Goal: Use online tool/utility: Utilize a website feature to perform a specific function

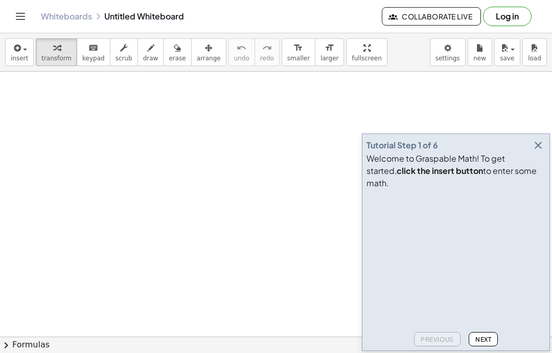
click at [18, 60] on span "insert" at bounding box center [19, 58] width 17 height 7
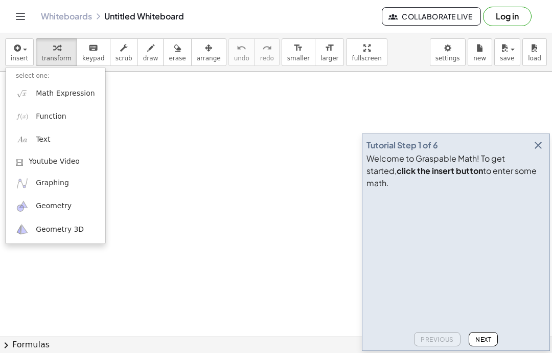
click at [21, 56] on div at bounding box center [276, 176] width 552 height 353
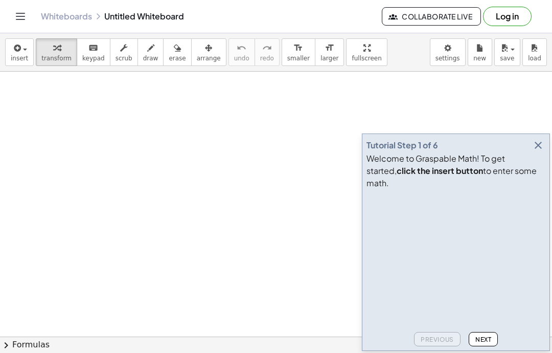
click at [26, 55] on span "insert" at bounding box center [19, 58] width 17 height 7
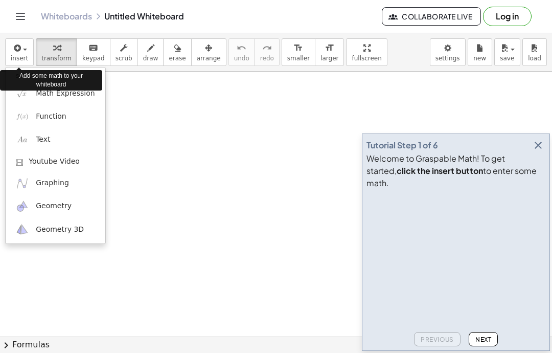
click at [51, 89] on div "Add some math to your whiteboard" at bounding box center [51, 80] width 102 height 20
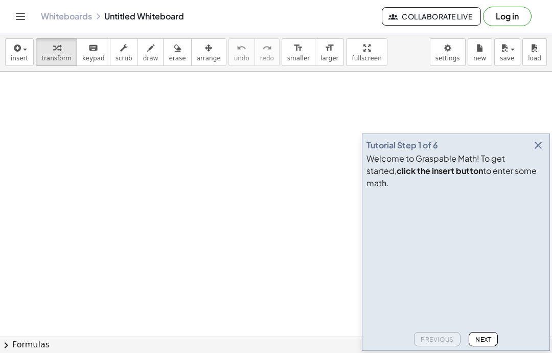
click at [24, 55] on span "insert" at bounding box center [19, 58] width 17 height 7
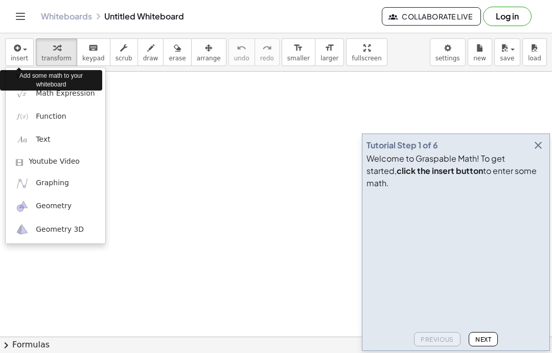
click at [51, 90] on div "Add some math to your whiteboard" at bounding box center [51, 80] width 102 height 26
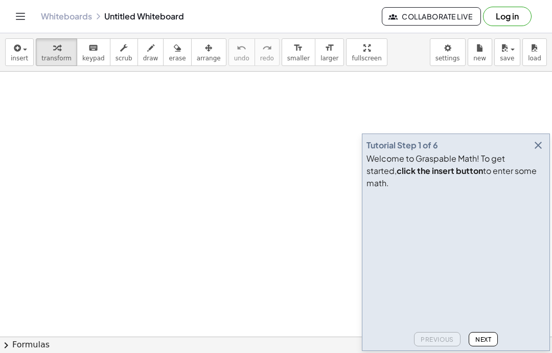
click at [17, 65] on button "insert" at bounding box center [19, 52] width 29 height 28
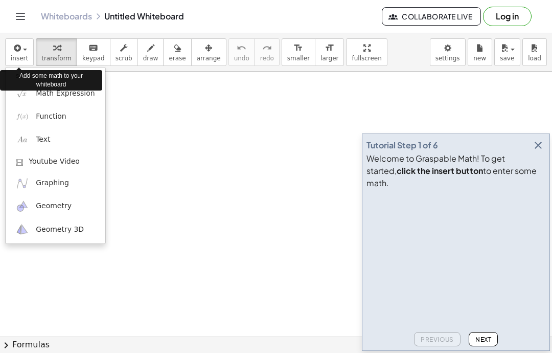
click at [57, 94] on span "Math Expression" at bounding box center [65, 93] width 59 height 10
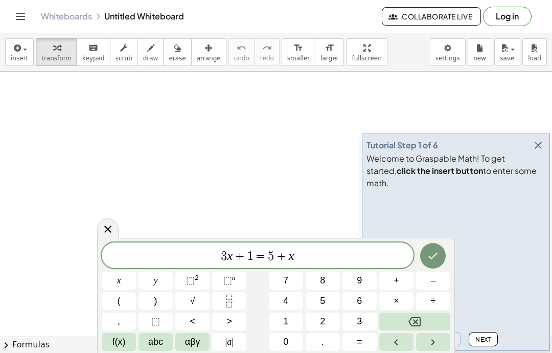
click at [413, 321] on icon "Backspace" at bounding box center [415, 321] width 12 height 12
click at [415, 324] on icon "Backspace" at bounding box center [415, 321] width 12 height 12
click at [418, 323] on icon "Backspace" at bounding box center [415, 321] width 12 height 9
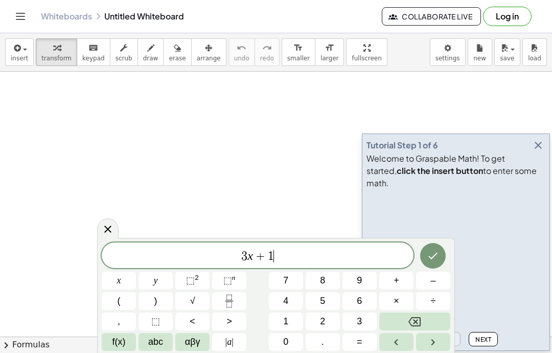
click at [418, 323] on icon "Backspace" at bounding box center [415, 321] width 12 height 9
click at [419, 321] on icon "Backspace" at bounding box center [415, 321] width 12 height 12
click at [228, 301] on icon "Fraction" at bounding box center [229, 301] width 13 height 13
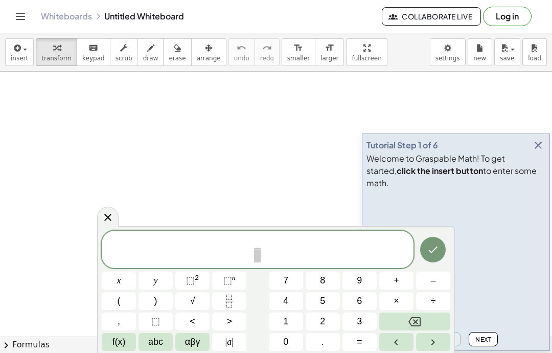
click at [290, 321] on button "1" at bounding box center [286, 321] width 34 height 18
click at [289, 320] on button "1" at bounding box center [286, 321] width 34 height 18
click at [389, 279] on button "+" at bounding box center [396, 280] width 34 height 18
click at [360, 296] on span "6" at bounding box center [359, 301] width 5 height 14
click at [396, 275] on span "+" at bounding box center [397, 281] width 6 height 14
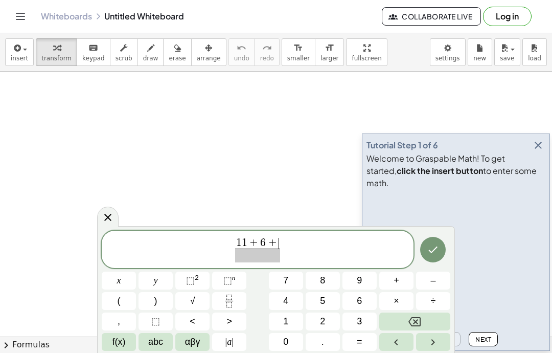
click at [359, 299] on span "6" at bounding box center [359, 301] width 5 height 14
click at [396, 274] on span "+" at bounding box center [397, 281] width 6 height 14
click at [282, 322] on button "1" at bounding box center [286, 321] width 34 height 18
click at [282, 321] on button "1" at bounding box center [286, 321] width 34 height 18
click at [417, 320] on icon "Backspace" at bounding box center [415, 321] width 12 height 9
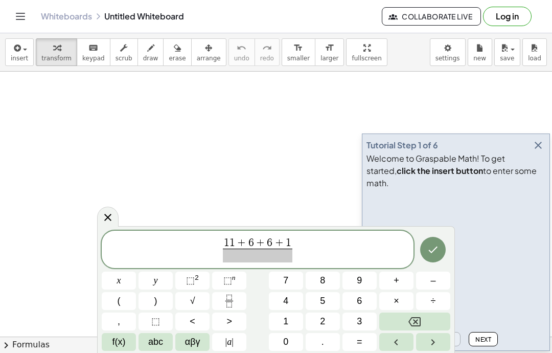
click at [287, 345] on span "0" at bounding box center [285, 342] width 5 height 14
click at [394, 278] on span "+" at bounding box center [397, 281] width 6 height 14
click at [294, 317] on button "1" at bounding box center [286, 321] width 34 height 18
click at [325, 318] on span "2" at bounding box center [322, 321] width 5 height 14
click at [399, 281] on span "+" at bounding box center [397, 281] width 6 height 14
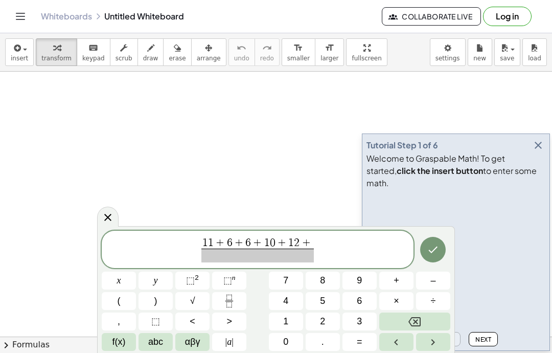
click at [287, 284] on span "7" at bounding box center [285, 281] width 5 height 14
click at [395, 274] on span "+" at bounding box center [397, 281] width 6 height 14
click at [288, 321] on span "1" at bounding box center [285, 321] width 5 height 14
click at [398, 277] on span "+" at bounding box center [397, 281] width 6 height 14
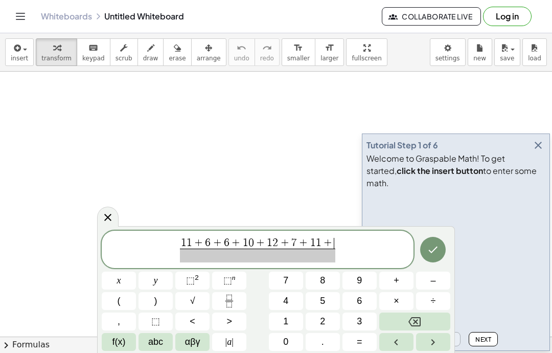
click at [358, 281] on span "9" at bounding box center [359, 281] width 5 height 14
click at [395, 277] on span "+" at bounding box center [397, 281] width 6 height 14
click at [288, 272] on button "7" at bounding box center [286, 280] width 34 height 18
click at [394, 278] on span "+" at bounding box center [397, 281] width 6 height 14
click at [323, 297] on span "5" at bounding box center [322, 301] width 5 height 14
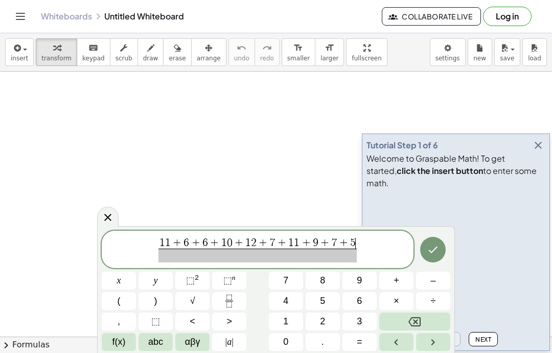
click at [390, 278] on button "+" at bounding box center [396, 280] width 34 height 18
click at [290, 319] on button "1" at bounding box center [286, 321] width 34 height 18
click at [324, 318] on span "2" at bounding box center [322, 321] width 5 height 14
click at [391, 276] on button "+" at bounding box center [396, 280] width 34 height 18
click at [294, 318] on button "1" at bounding box center [286, 321] width 34 height 18
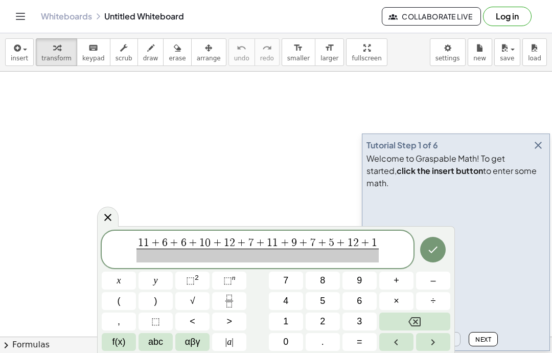
click at [282, 343] on button "0" at bounding box center [286, 342] width 34 height 18
click at [514, 270] on video at bounding box center [443, 231] width 153 height 77
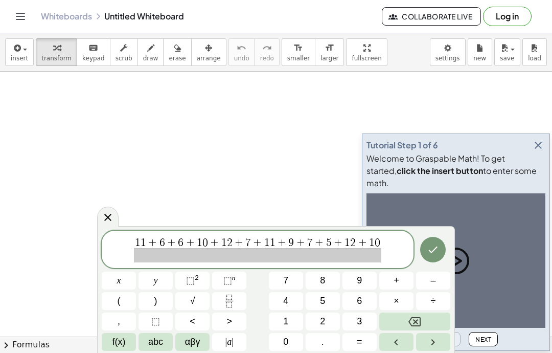
click at [437, 298] on button "÷" at bounding box center [433, 301] width 34 height 18
click at [428, 315] on button "Backspace" at bounding box center [414, 321] width 71 height 18
click at [286, 251] on span at bounding box center [257, 255] width 247 height 14
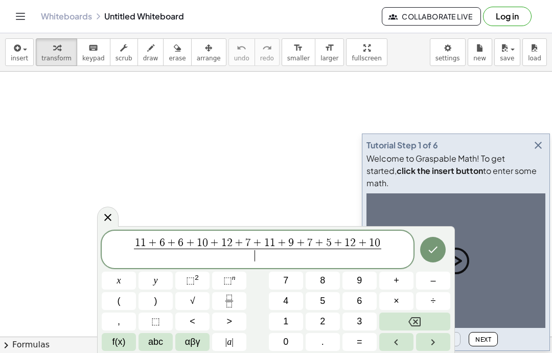
click at [431, 297] on span "÷" at bounding box center [433, 301] width 5 height 14
click at [293, 318] on button "1" at bounding box center [286, 321] width 34 height 18
click at [323, 314] on span "2" at bounding box center [322, 321] width 5 height 14
click at [422, 315] on button "Backspace" at bounding box center [414, 321] width 71 height 18
click at [422, 314] on button "Backspace" at bounding box center [414, 321] width 71 height 18
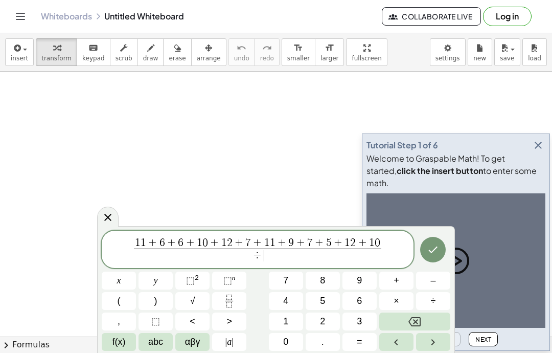
click at [418, 318] on icon "Backspace" at bounding box center [415, 321] width 12 height 9
click at [296, 314] on button "1" at bounding box center [286, 321] width 34 height 18
click at [320, 316] on button "2" at bounding box center [323, 321] width 34 height 18
click at [427, 252] on icon "Done" at bounding box center [433, 249] width 12 height 12
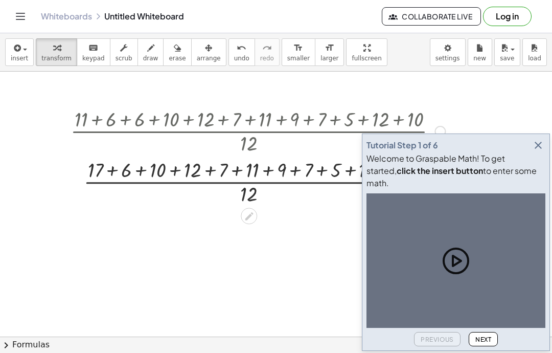
click at [112, 117] on div at bounding box center [257, 130] width 385 height 51
click at [544, 151] on icon "button" at bounding box center [538, 145] width 12 height 12
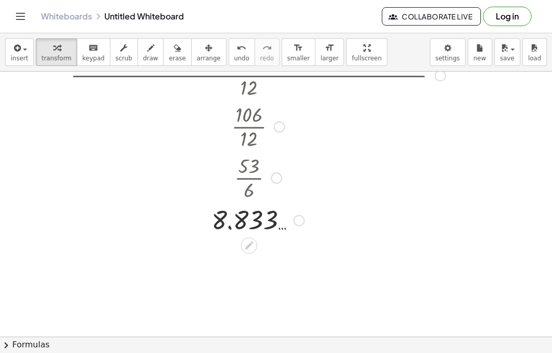
scroll to position [63, 0]
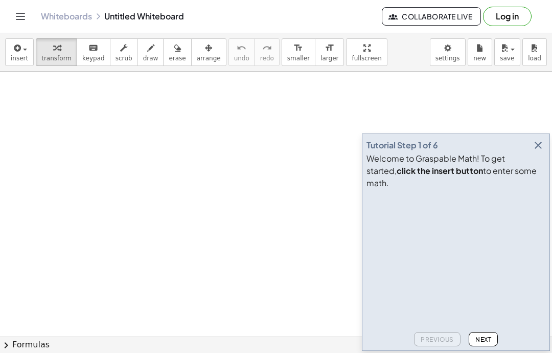
click at [537, 151] on icon "button" at bounding box center [538, 145] width 12 height 12
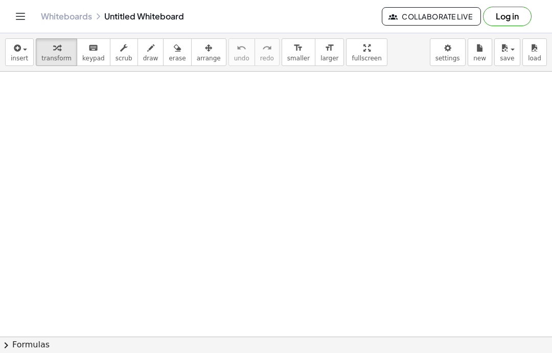
click at [15, 50] on icon "button" at bounding box center [16, 48] width 9 height 12
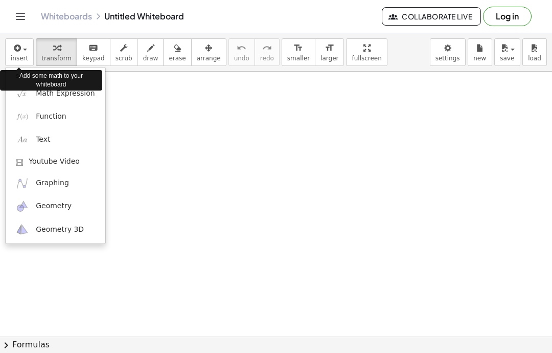
click at [61, 93] on span "Math Expression" at bounding box center [65, 93] width 59 height 10
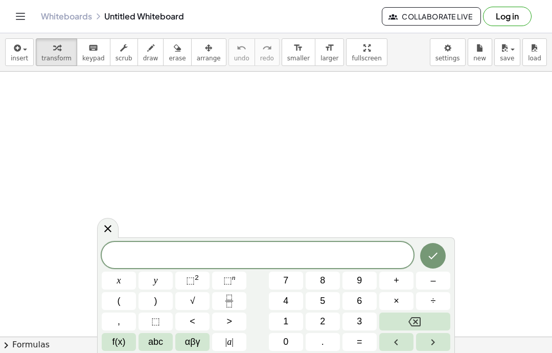
click at [192, 298] on span "√" at bounding box center [192, 301] width 5 height 14
click at [119, 300] on span "(" at bounding box center [119, 301] width 3 height 14
click at [287, 317] on span "1" at bounding box center [285, 321] width 5 height 14
click at [286, 316] on span "1" at bounding box center [285, 321] width 5 height 14
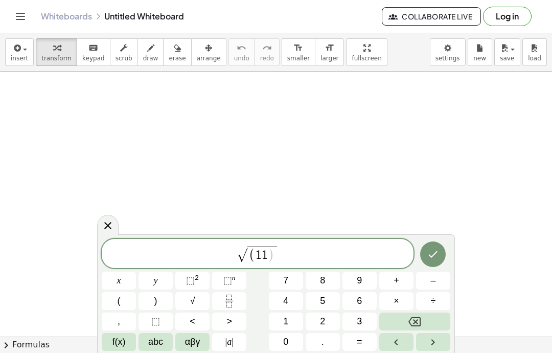
click at [437, 278] on button "–" at bounding box center [433, 280] width 34 height 18
click at [428, 313] on button "Backspace" at bounding box center [414, 321] width 71 height 18
click at [427, 313] on button "Backspace" at bounding box center [414, 321] width 71 height 18
click at [422, 321] on button "Backspace" at bounding box center [414, 321] width 71 height 18
click at [425, 322] on button "Backspace" at bounding box center [414, 321] width 71 height 18
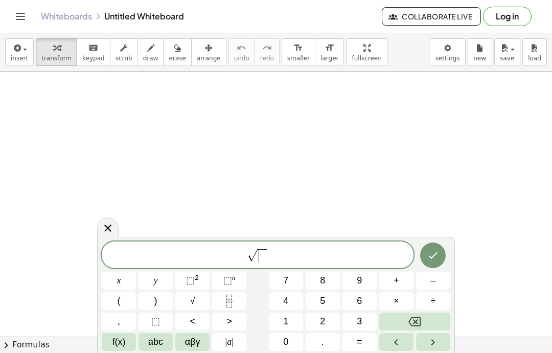
click at [233, 300] on icon "Fraction" at bounding box center [229, 301] width 13 height 13
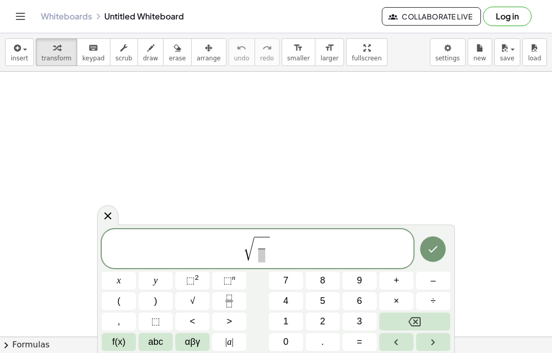
click at [123, 304] on button "(" at bounding box center [119, 301] width 34 height 18
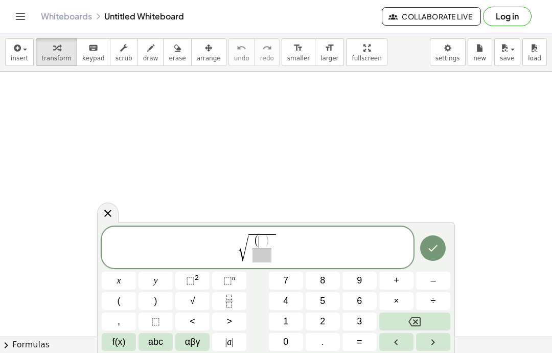
click at [297, 322] on button "1" at bounding box center [286, 321] width 34 height 18
click at [297, 321] on button "1" at bounding box center [286, 321] width 34 height 18
click at [435, 276] on span "–" at bounding box center [433, 281] width 5 height 14
click at [435, 272] on button "–" at bounding box center [433, 280] width 34 height 18
click at [418, 322] on icon "Backspace" at bounding box center [415, 321] width 12 height 12
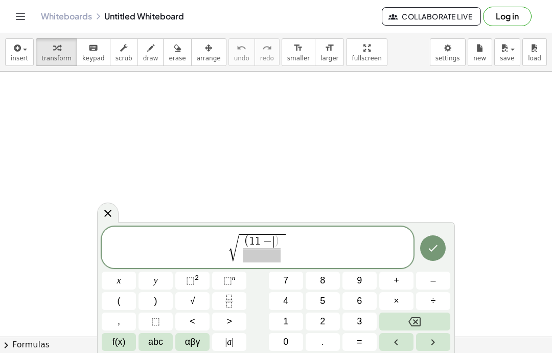
click at [331, 277] on button "8" at bounding box center [323, 280] width 34 height 18
click at [329, 340] on button "." at bounding box center [323, 342] width 34 height 18
click at [330, 280] on button "8" at bounding box center [323, 280] width 34 height 18
click at [424, 315] on button "Backspace" at bounding box center [414, 321] width 71 height 18
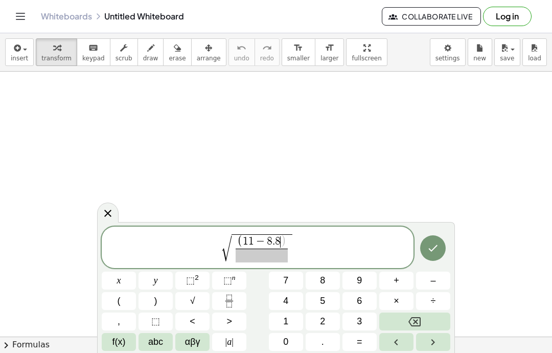
click at [366, 316] on button "3" at bounding box center [360, 321] width 34 height 18
click at [158, 288] on button "y" at bounding box center [156, 280] width 34 height 18
click at [430, 315] on button "Backspace" at bounding box center [414, 321] width 71 height 18
click at [164, 297] on button ")" at bounding box center [156, 301] width 34 height 18
click at [195, 274] on sup "2" at bounding box center [197, 278] width 4 height 8
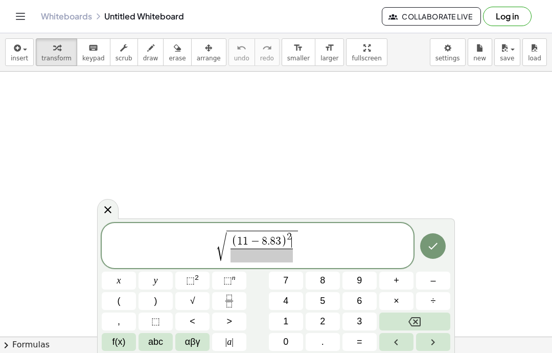
click at [396, 278] on span "+" at bounding box center [397, 281] width 6 height 14
click at [119, 298] on span "(" at bounding box center [119, 301] width 3 height 14
click at [325, 276] on span "8" at bounding box center [322, 281] width 5 height 14
click at [418, 314] on button "Backspace" at bounding box center [414, 321] width 71 height 18
click at [367, 296] on button "6" at bounding box center [360, 301] width 34 height 18
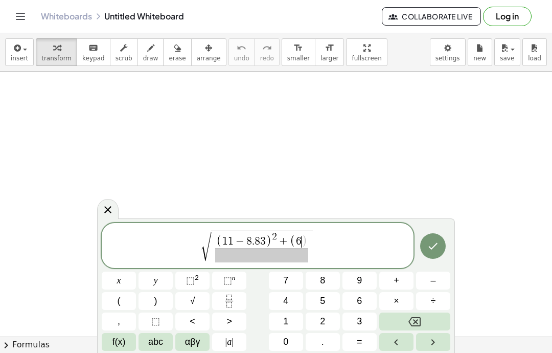
click at [431, 278] on span "–" at bounding box center [433, 281] width 5 height 14
click at [328, 275] on button "8" at bounding box center [323, 280] width 34 height 18
click at [326, 343] on button "." at bounding box center [323, 342] width 34 height 18
click at [334, 281] on button "8" at bounding box center [323, 280] width 34 height 18
click at [369, 317] on button "3" at bounding box center [360, 321] width 34 height 18
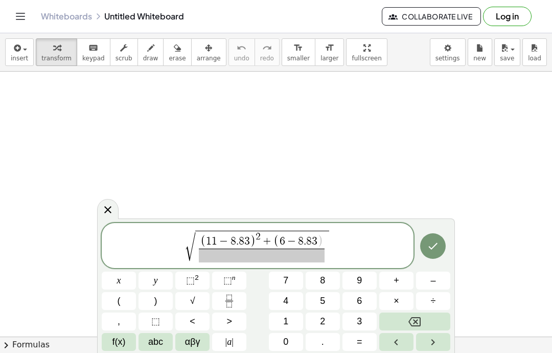
click at [159, 295] on button ")" at bounding box center [156, 301] width 34 height 18
click at [196, 277] on sup "2" at bounding box center [197, 278] width 4 height 8
click at [407, 285] on button "+" at bounding box center [396, 280] width 34 height 18
click at [118, 298] on span "(" at bounding box center [119, 301] width 3 height 14
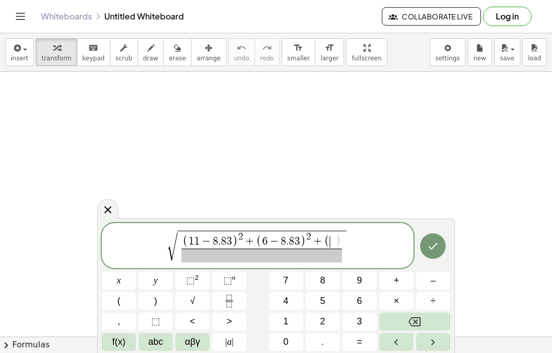
click at [365, 293] on button "6" at bounding box center [360, 301] width 34 height 18
click at [430, 279] on button "–" at bounding box center [433, 280] width 34 height 18
click at [331, 277] on button "8" at bounding box center [323, 280] width 34 height 18
click at [320, 329] on button "2" at bounding box center [323, 321] width 34 height 18
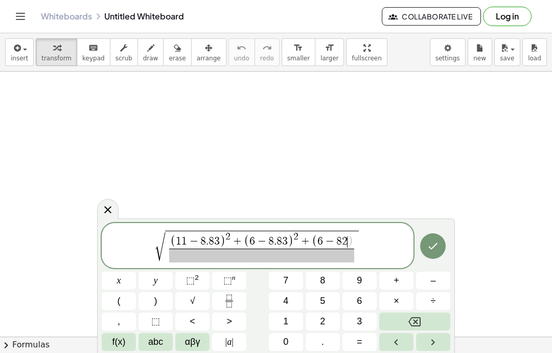
click at [328, 275] on button "8" at bounding box center [323, 280] width 34 height 18
click at [410, 320] on icon "Backspace" at bounding box center [415, 321] width 12 height 9
click at [410, 320] on icon "Backspace" at bounding box center [415, 321] width 12 height 12
click at [329, 342] on button "." at bounding box center [323, 342] width 34 height 18
click at [332, 276] on button "8" at bounding box center [323, 280] width 34 height 18
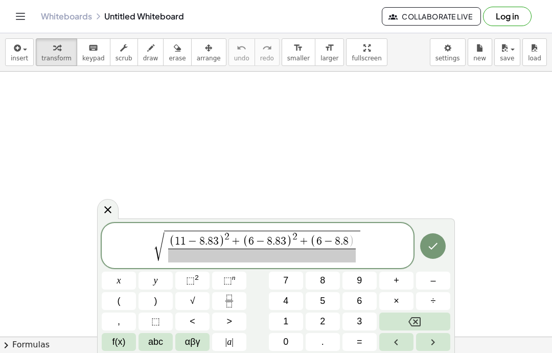
click at [371, 318] on button "3" at bounding box center [360, 321] width 34 height 18
click at [166, 296] on button ")" at bounding box center [156, 301] width 34 height 18
click at [398, 298] on span "×" at bounding box center [397, 301] width 6 height 14
click at [425, 321] on button "Backspace" at bounding box center [414, 321] width 71 height 18
click at [409, 279] on button "+" at bounding box center [396, 280] width 34 height 18
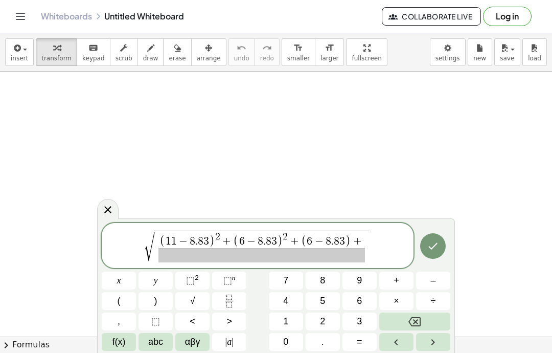
click at [119, 300] on span "(" at bounding box center [119, 301] width 3 height 14
click at [290, 313] on button "1" at bounding box center [286, 321] width 34 height 18
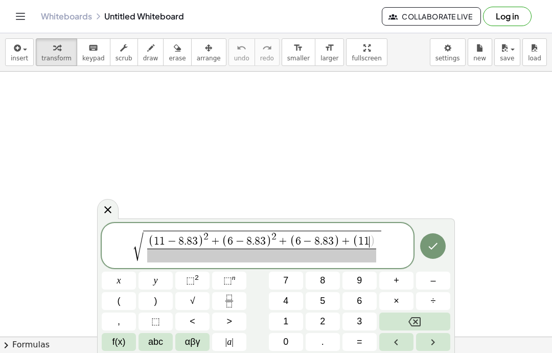
click at [406, 324] on button "Backspace" at bounding box center [414, 321] width 71 height 18
click at [296, 335] on button "0" at bounding box center [286, 342] width 34 height 18
click at [336, 237] on span ")" at bounding box center [337, 241] width 6 height 13
click at [343, 238] on span "+" at bounding box center [345, 241] width 13 height 11
click at [191, 273] on button "⬚ 2" at bounding box center [192, 280] width 34 height 18
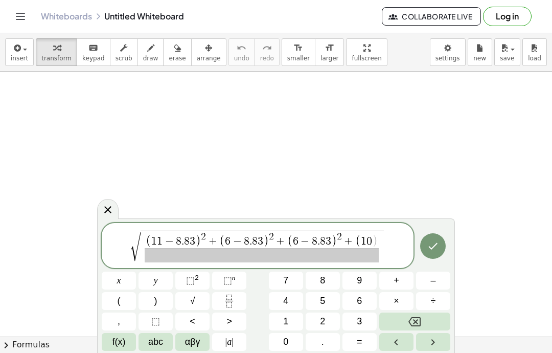
click at [382, 239] on span "( 1 1 − 8 . 8 3 ) 2 + ( 6 − 8 . 8 3 ) 2 + ( 6 − 8 . 8 3 ) 2 ​ + ( 1 0 ) ​" at bounding box center [262, 247] width 243 height 32
click at [372, 234] on span "( 1 1 − 8 . 8 3 ) 2 + ( 6 − 8 . 8 3 ) 2 + ( 6 − 8 . 8 3 ) 2 + ( 1 0 )" at bounding box center [262, 240] width 235 height 17
click at [434, 277] on span "–" at bounding box center [433, 281] width 5 height 14
click at [328, 276] on button "8" at bounding box center [323, 280] width 34 height 18
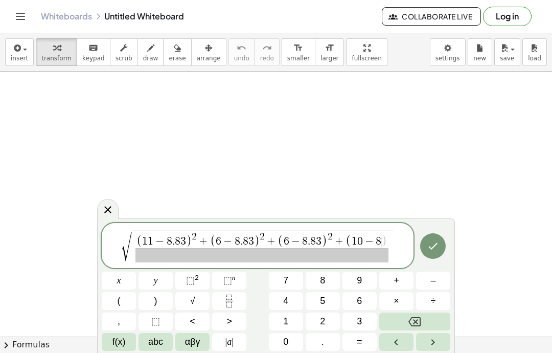
click at [328, 342] on button "." at bounding box center [323, 342] width 34 height 18
click at [326, 274] on button "8" at bounding box center [323, 280] width 34 height 18
click at [365, 315] on button "3" at bounding box center [360, 321] width 34 height 18
click at [159, 301] on button ")" at bounding box center [156, 301] width 34 height 18
click at [404, 275] on button "+" at bounding box center [396, 280] width 34 height 18
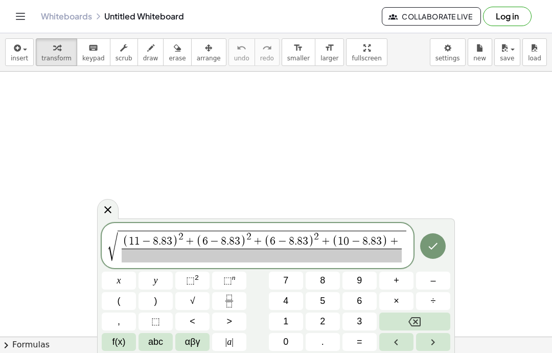
click at [122, 292] on button "(" at bounding box center [119, 301] width 34 height 18
click at [296, 318] on button "1" at bounding box center [286, 321] width 34 height 18
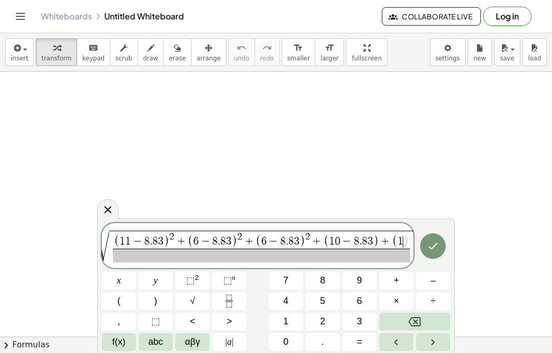
click at [325, 317] on span "2" at bounding box center [322, 321] width 5 height 14
click at [433, 274] on span "–" at bounding box center [433, 281] width 5 height 14
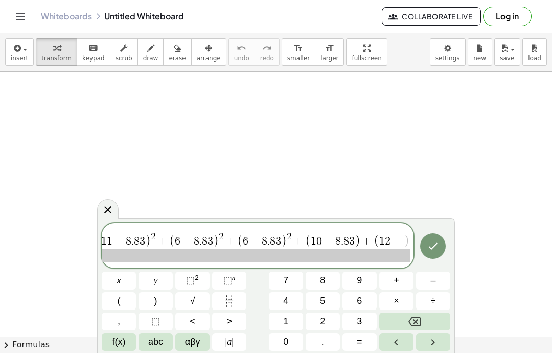
click at [334, 274] on button "8" at bounding box center [323, 280] width 34 height 18
click at [323, 344] on span "." at bounding box center [323, 342] width 3 height 14
click at [324, 274] on span "8" at bounding box center [322, 281] width 5 height 14
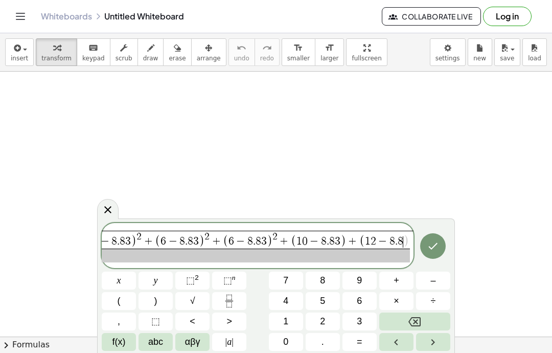
click at [363, 319] on button "3" at bounding box center [360, 321] width 34 height 18
click at [161, 298] on button ")" at bounding box center [156, 301] width 34 height 18
click at [404, 292] on button "×" at bounding box center [396, 301] width 34 height 18
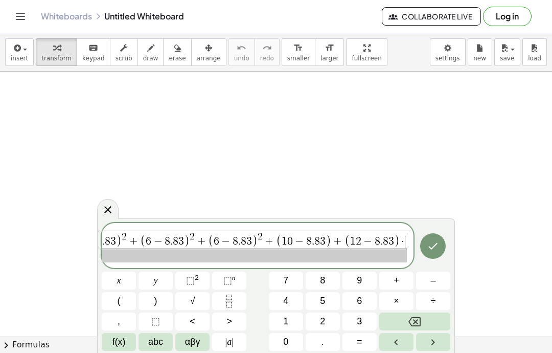
click at [415, 318] on icon "Backspace" at bounding box center [415, 321] width 12 height 9
click at [401, 266] on div "√ ( 1 1 − 8 . 8 3 ) 2 + ( 6 − 8 . 8 3 ) 2 + ( 6 − 8 . 8 3 ) 2 + ( 1 0 − 8 . 8 3…" at bounding box center [258, 245] width 312 height 45
click at [406, 232] on span "( 1 1 − 8 . 8 3 ) 2 + ( 6 − 8 . 8 3 ) 2 + ( 6 − 8 . 8 3 ) 2 + ( 1 0 − 8 . 8 3 )…" at bounding box center [239, 247] width 344 height 32
click at [405, 281] on button "+" at bounding box center [396, 280] width 34 height 18
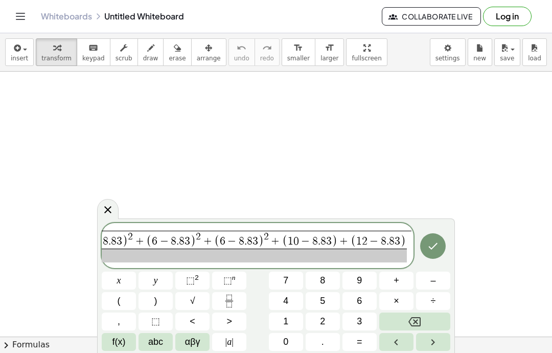
scroll to position [0, 60]
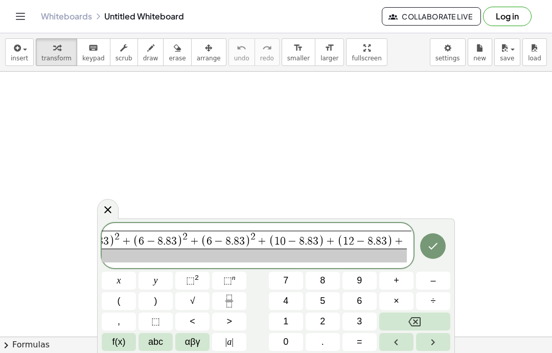
click at [319, 233] on span "( 1 1 − 8 . 8 3 ) 2 + ( 6 − 8 . 8 3 ) 2 + ( 6 − 8 . 8 3 ) 2 + ( 1 0 − 8 . 8 3 )…" at bounding box center [232, 240] width 349 height 17
click at [321, 238] on span ")" at bounding box center [322, 241] width 6 height 13
click at [324, 235] on span "( 1 1 − 8 . 8 3 ) 2 + ( 6 − 8 . 8 3 ) 2 + ( 6 − 8 . 8 3 ) 2 + ( 1 0 − 8 . 8 3 )…" at bounding box center [232, 240] width 349 height 17
click at [196, 276] on sup "2" at bounding box center [197, 278] width 4 height 8
click at [398, 237] on span "+" at bounding box center [403, 241] width 13 height 11
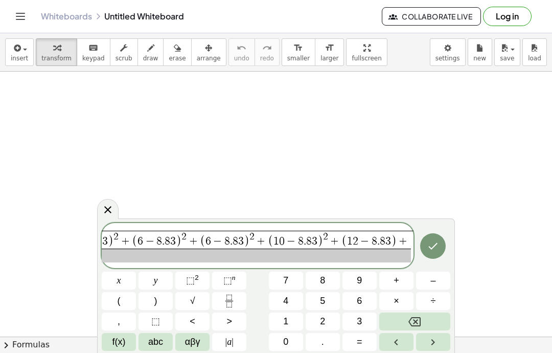
click at [199, 275] on button "⬚ 2" at bounding box center [192, 280] width 34 height 18
click at [409, 238] on span "+" at bounding box center [408, 241] width 13 height 11
click at [406, 236] on span "+" at bounding box center [408, 241] width 13 height 11
click at [412, 236] on span "+" at bounding box center [408, 241] width 13 height 11
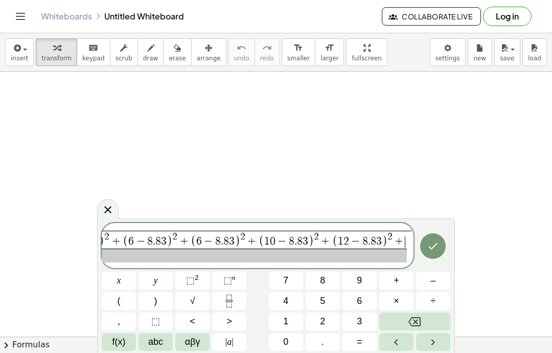
click at [405, 238] on span "( 1 1 − 8 . 8 3 ) 2 + ( 6 − 8 . 8 3 ) 2 + ( 6 − 8 . 8 3 ) 2 + ( 1 0 − 8 . 8 3 )…" at bounding box center [227, 240] width 359 height 17
click at [118, 295] on span "(" at bounding box center [119, 301] width 3 height 14
click at [295, 275] on button "7" at bounding box center [286, 280] width 34 height 18
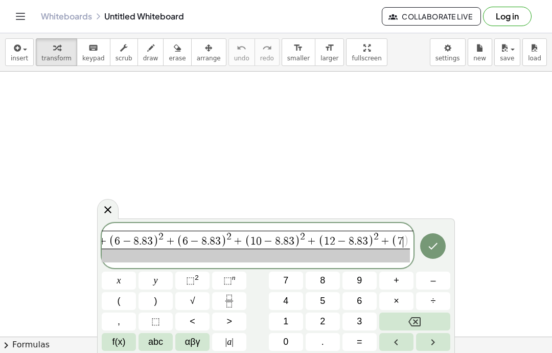
click at [398, 279] on span "+" at bounding box center [397, 281] width 6 height 14
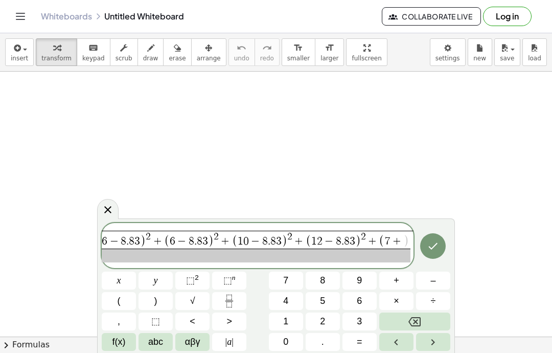
click at [420, 319] on icon "Backspace" at bounding box center [415, 321] width 12 height 12
click at [435, 273] on button "–" at bounding box center [433, 280] width 34 height 18
click at [330, 276] on button "8" at bounding box center [323, 280] width 34 height 18
click at [327, 347] on button "." at bounding box center [323, 342] width 34 height 18
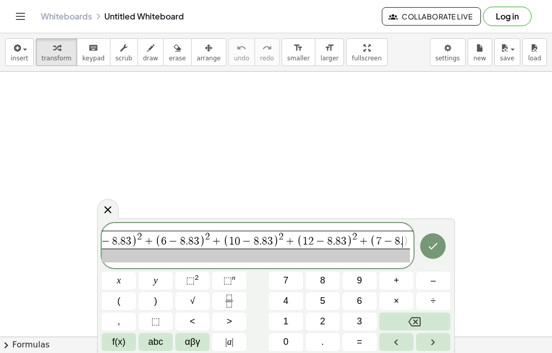
click at [323, 274] on span "8" at bounding box center [322, 281] width 5 height 14
click at [365, 318] on button "3" at bounding box center [360, 321] width 34 height 18
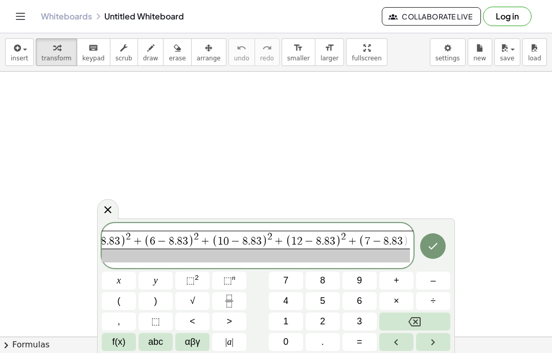
click at [157, 294] on button ")" at bounding box center [156, 301] width 34 height 18
click at [396, 274] on span "+" at bounding box center [397, 281] width 6 height 14
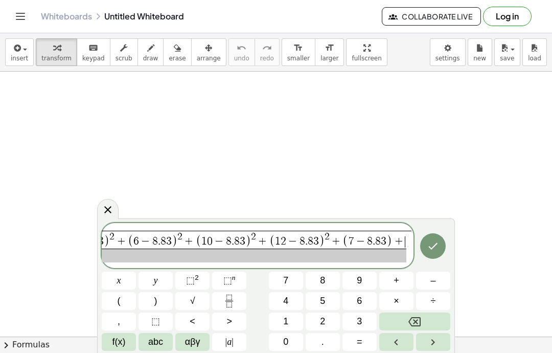
click at [399, 234] on span "( 1 1 − 8 . 8 3 ) 2 + ( 6 − 8 . 8 3 ) 2 + ( 6 − 8 . 8 3 ) 2 + ( 1 0 − 8 . 8 3 )…" at bounding box center [196, 240] width 422 height 17
click at [389, 242] on span ")" at bounding box center [390, 241] width 6 height 13
click at [192, 274] on span "⬚ 2" at bounding box center [192, 281] width 13 height 14
click at [421, 320] on icon "Backspace" at bounding box center [415, 321] width 12 height 9
click at [418, 319] on icon "Backspace" at bounding box center [415, 321] width 12 height 12
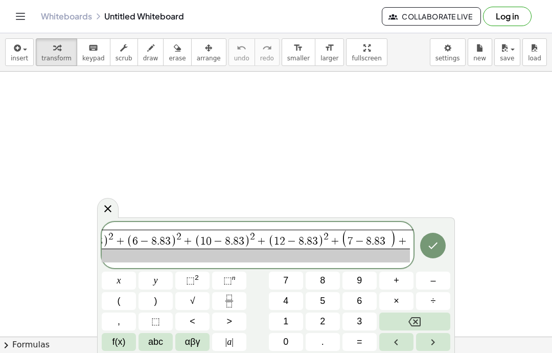
click at [403, 235] on span "( 1 1 − 8 . 8 3 ) 2 + ( 6 − 8 . 8 3 ) 2 + ( 6 − 8 . 8 3 ) 2 + ( 1 0 − 8 . 8 3 )…" at bounding box center [197, 240] width 426 height 18
click at [392, 233] on span ")" at bounding box center [393, 239] width 6 height 18
click at [426, 315] on button "Backspace" at bounding box center [414, 321] width 71 height 18
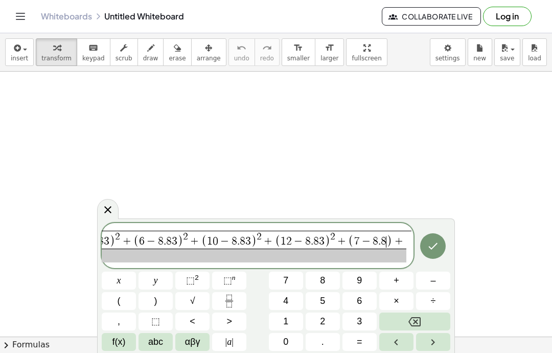
click at [367, 321] on button "3" at bounding box center [360, 321] width 34 height 18
click at [400, 238] on span "+" at bounding box center [403, 241] width 13 height 11
click at [192, 278] on span "⬚" at bounding box center [190, 280] width 9 height 10
click at [412, 238] on span "+" at bounding box center [408, 241] width 13 height 11
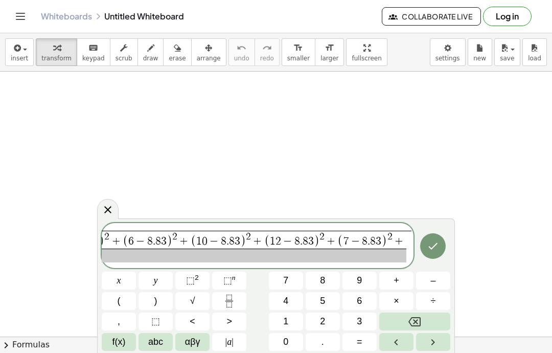
click at [119, 300] on span "(" at bounding box center [119, 301] width 3 height 14
click at [290, 317] on button "1" at bounding box center [286, 321] width 34 height 18
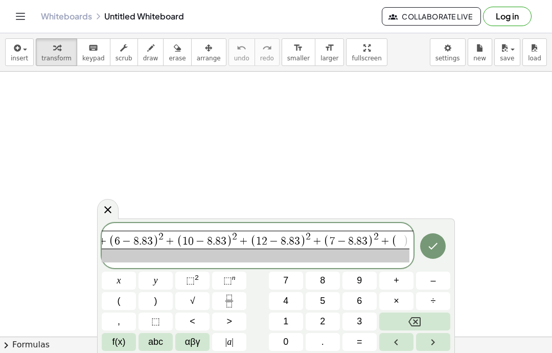
click at [289, 316] on button "1" at bounding box center [286, 321] width 34 height 18
click at [436, 274] on button "–" at bounding box center [433, 280] width 34 height 18
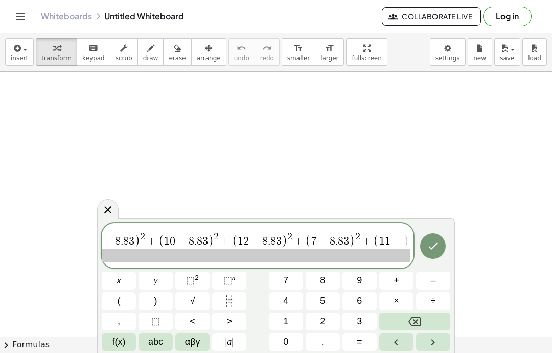
click at [327, 277] on button "8" at bounding box center [323, 280] width 34 height 18
click at [324, 336] on button "." at bounding box center [323, 342] width 34 height 18
click at [319, 275] on button "8" at bounding box center [323, 280] width 34 height 18
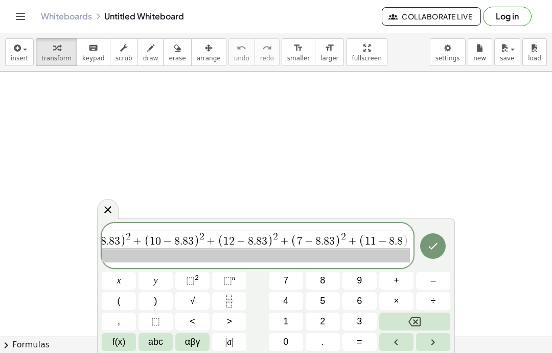
click at [360, 318] on span "3" at bounding box center [359, 321] width 5 height 14
click at [157, 296] on button ")" at bounding box center [156, 301] width 34 height 18
click at [199, 276] on sup "2" at bounding box center [197, 278] width 4 height 8
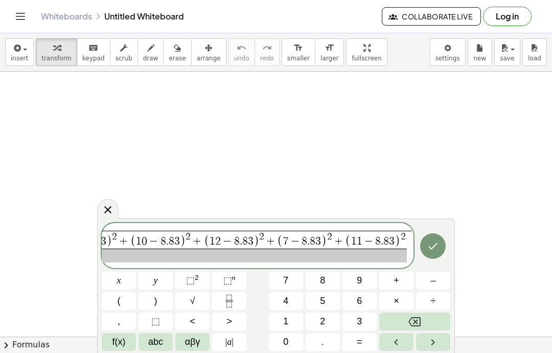
click at [400, 273] on button "+" at bounding box center [396, 280] width 34 height 18
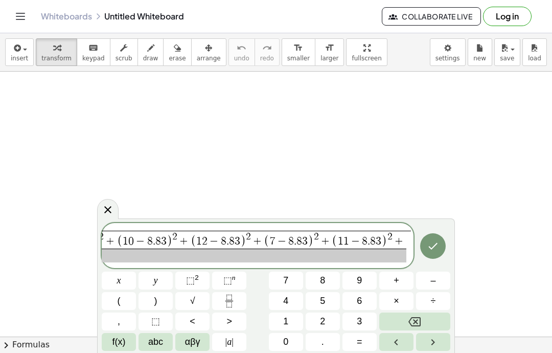
click at [119, 289] on button "x" at bounding box center [119, 280] width 34 height 18
click at [398, 320] on button "Backspace" at bounding box center [414, 321] width 71 height 18
click at [130, 293] on button "(" at bounding box center [119, 301] width 34 height 18
click at [368, 275] on button "9" at bounding box center [360, 280] width 34 height 18
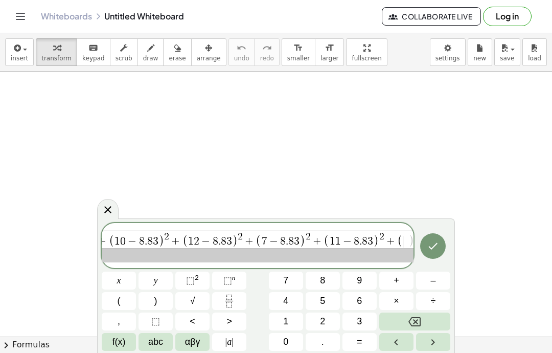
scroll to position [0, 224]
click at [432, 277] on span "–" at bounding box center [433, 281] width 5 height 14
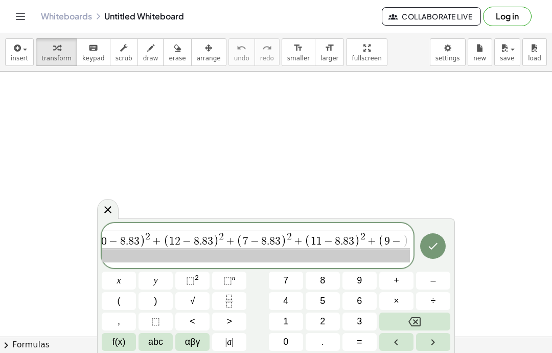
click at [326, 282] on button "8" at bounding box center [323, 280] width 34 height 18
click at [326, 336] on button "." at bounding box center [323, 342] width 34 height 18
click at [325, 277] on span "8" at bounding box center [322, 281] width 5 height 14
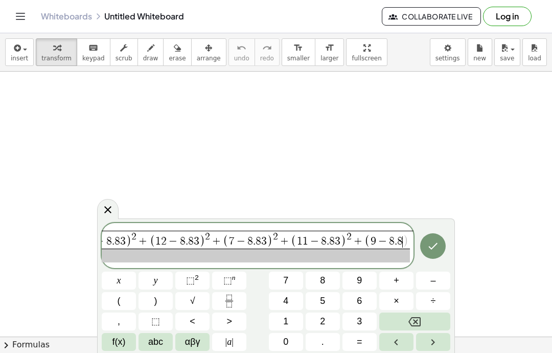
click at [360, 319] on span "3" at bounding box center [359, 321] width 5 height 14
click at [158, 297] on button ")" at bounding box center [156, 301] width 34 height 18
click at [196, 267] on div "√ ( 1 1 − 8 . 8 3 ) 2 + ( 6 − 8 . 8 3 ) 2 + ( 6 − 8 . 8 3 ) 2 + ( 1 0 − 8 . 8 3…" at bounding box center [258, 245] width 312 height 45
click at [197, 281] on sup "2" at bounding box center [197, 278] width 4 height 8
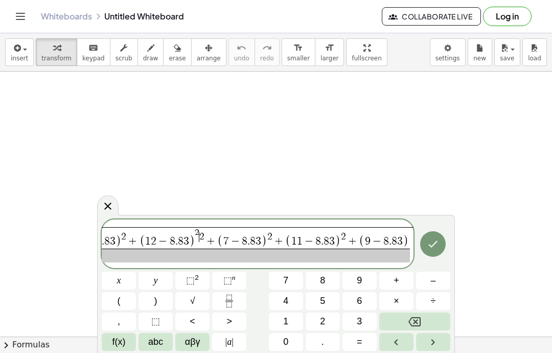
click at [420, 325] on icon "Backspace" at bounding box center [415, 321] width 12 height 9
click at [413, 314] on button "Backspace" at bounding box center [414, 321] width 71 height 18
click at [419, 317] on icon "Backspace" at bounding box center [415, 321] width 12 height 9
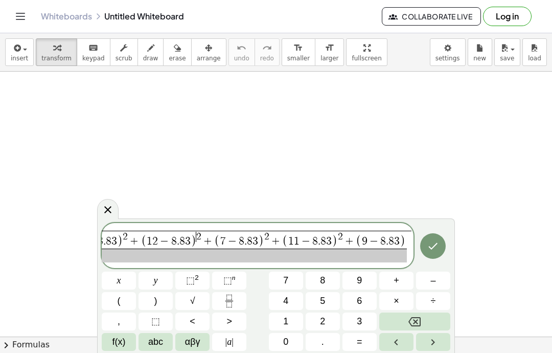
click at [401, 238] on span ")" at bounding box center [403, 241] width 6 height 13
click at [405, 234] on span "( 1 1 − 8 . 8 3 ) 2 + ( 6 − 8 . 8 3 ) 2 + ( 6 − 8 . 8 3 ) 2 + ( 1 0 − 8 . 8 3 )…" at bounding box center [132, 240] width 550 height 17
click at [192, 268] on div "√ ( 1 1 − 8 . 8 3 ) 2 + ( 6 − 8 . 8 3 ) 2 + ( 6 − 8 . 8 3 ) 2 + ( 1 0 − 8 . 8 3…" at bounding box center [258, 245] width 312 height 45
click at [200, 275] on button "⬚ 2" at bounding box center [192, 280] width 34 height 18
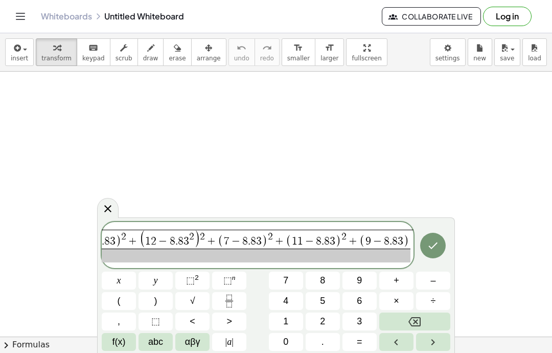
click at [409, 321] on icon "Backspace" at bounding box center [415, 321] width 12 height 9
click at [409, 324] on icon "Backspace" at bounding box center [415, 321] width 12 height 12
click at [419, 315] on icon "Backspace" at bounding box center [415, 321] width 12 height 12
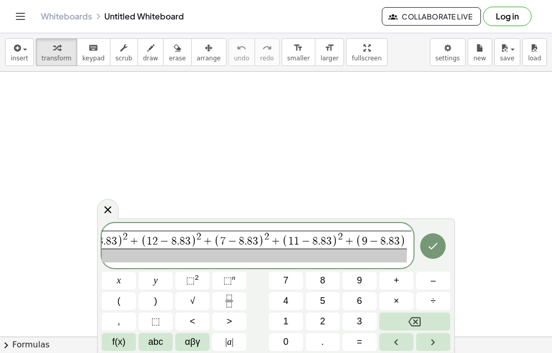
click at [405, 234] on span "( 1 1 − 8 . 8 3 ) 2 + ( 6 − 8 . 8 3 ) 2 + ( 6 − 8 . 8 3 ) 2 + ( 1 0 − 8 . 8 3 )…" at bounding box center [132, 240] width 550 height 17
click at [191, 274] on span "⬚ 2" at bounding box center [192, 281] width 13 height 14
click at [399, 276] on span "+" at bounding box center [397, 281] width 6 height 14
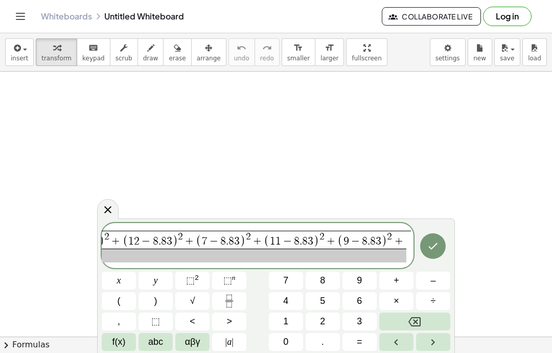
click at [112, 297] on button "(" at bounding box center [119, 301] width 34 height 18
click at [292, 274] on button "7" at bounding box center [286, 280] width 34 height 18
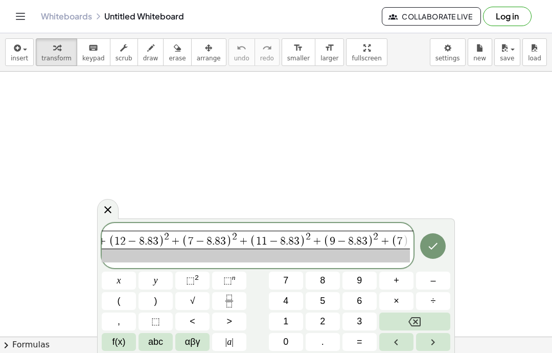
click at [431, 273] on button "–" at bounding box center [433, 280] width 34 height 18
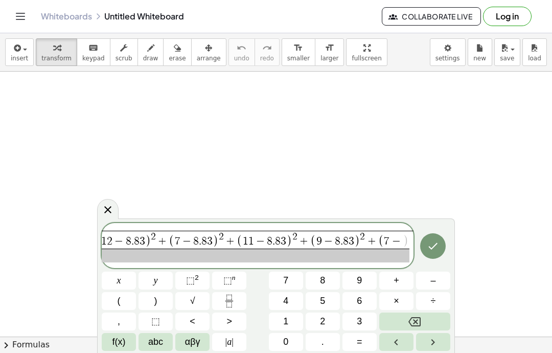
click at [328, 277] on button "8" at bounding box center [323, 280] width 34 height 18
click at [329, 350] on button "." at bounding box center [323, 342] width 34 height 18
click at [319, 267] on div "√ ( 1 1 − 8 . 8 3 ) 2 + ( 6 − 8 . 8 3 ) 2 + ( 6 − 8 . 8 3 ) 2 + ( 1 0 − 8 . 8 3…" at bounding box center [258, 245] width 312 height 45
click at [369, 316] on button "3" at bounding box center [360, 321] width 34 height 18
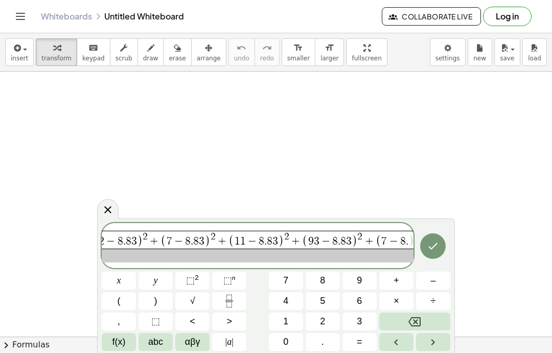
click at [413, 320] on icon "Backspace" at bounding box center [415, 321] width 12 height 12
click at [401, 235] on span "( 1 1 − 8 . 8 3 ) 2 + ( 6 − 8 . 8 3 ) 2 + ( 6 − 8 . 8 3 ) 2 + ( 1 0 − 8 . 8 3 )…" at bounding box center [106, 240] width 607 height 17
click at [401, 236] on span "." at bounding box center [401, 241] width 3 height 11
click at [405, 240] on span ")" at bounding box center [406, 241] width 6 height 13
click at [334, 277] on button "8" at bounding box center [323, 280] width 34 height 18
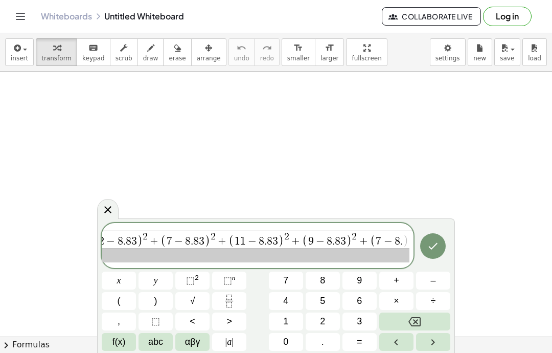
scroll to position [0, 320]
click at [366, 315] on button "3" at bounding box center [360, 321] width 34 height 18
click at [155, 297] on span ")" at bounding box center [155, 301] width 3 height 14
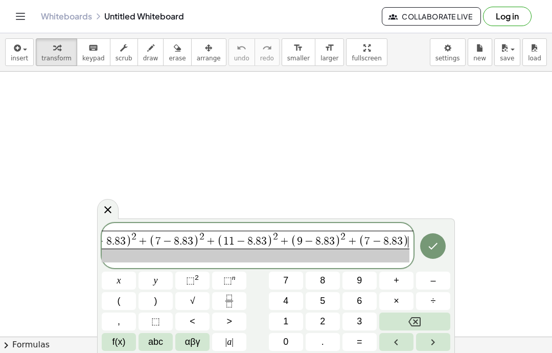
scroll to position [0, 330]
click at [403, 276] on button "+" at bounding box center [396, 280] width 34 height 18
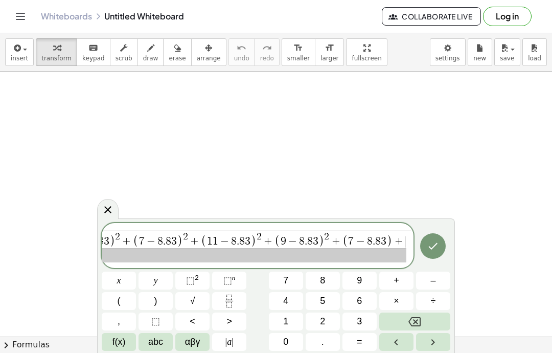
click at [429, 323] on button "Backspace" at bounding box center [414, 321] width 71 height 18
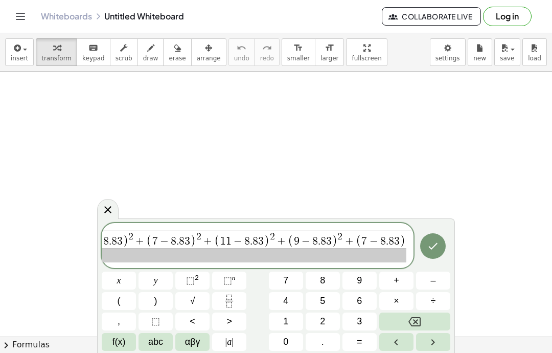
click at [192, 273] on button "⬚ 2" at bounding box center [192, 280] width 34 height 18
click at [399, 280] on span "+" at bounding box center [397, 281] width 6 height 14
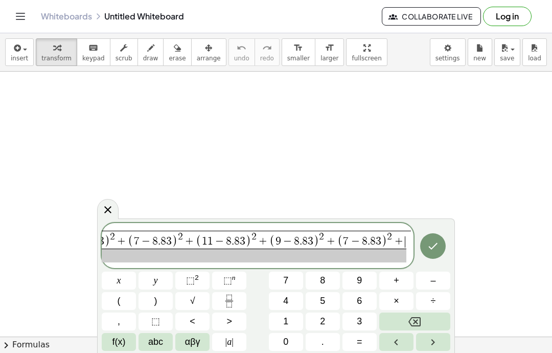
click at [118, 297] on span "(" at bounding box center [119, 301] width 3 height 14
click at [290, 320] on button "1" at bounding box center [286, 321] width 34 height 18
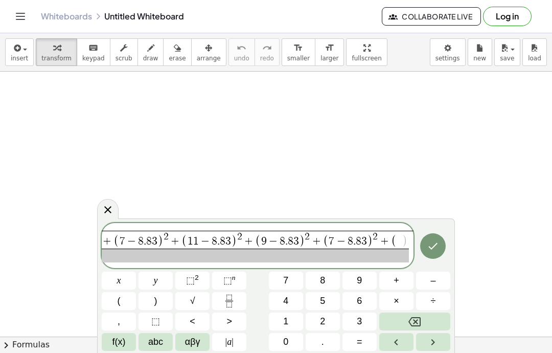
click at [290, 320] on button "1" at bounding box center [286, 321] width 34 height 18
click at [434, 278] on span "–" at bounding box center [433, 281] width 5 height 14
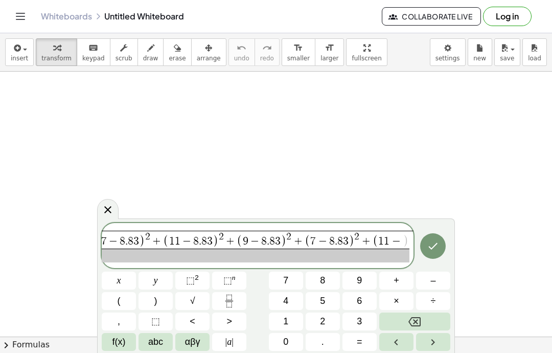
click at [333, 278] on button "8" at bounding box center [323, 280] width 34 height 18
click at [325, 336] on button "." at bounding box center [323, 342] width 34 height 18
click at [326, 266] on div "√ ( 1 1 − 8 . 8 3 ) 2 + ( 6 − 8 . 8 3 ) 2 + ( 6 − 8 . 8 3 ) 2 + ( 1 0 − 8 . 8 3…" at bounding box center [258, 245] width 312 height 45
click at [368, 319] on button "3" at bounding box center [360, 321] width 34 height 18
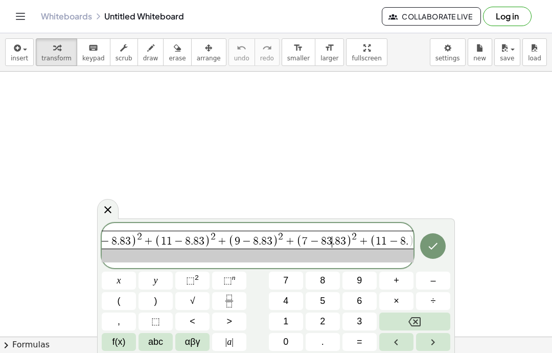
click at [428, 319] on button "Backspace" at bounding box center [414, 321] width 71 height 18
click at [404, 233] on span "( 1 1 − 8 . 8 3 ) 2 + ( 6 − 8 . 8 3 ) 2 + ( 6 − 8 . 8 3 ) 2 + ( 1 0 − 8 . 8 3 )…" at bounding box center [70, 240] width 680 height 17
click at [398, 235] on span "( 1 1 − 8 . 8 3 ) 2 + ( 6 − 8 . 8 3 ) 2 + ( 6 − 8 . 8 3 ) 2 + ( 1 0 − 8 . 8 3 )…" at bounding box center [70, 240] width 680 height 17
click at [402, 240] on span "." at bounding box center [401, 241] width 3 height 11
click at [403, 239] on span "1 1 − 8 ​ ." at bounding box center [386, 241] width 33 height 11
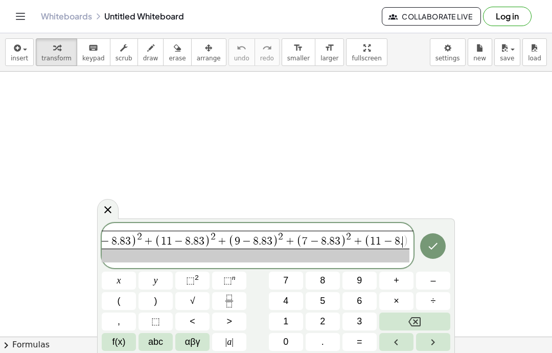
click at [334, 274] on button "8" at bounding box center [323, 280] width 34 height 18
click at [363, 310] on button "6" at bounding box center [360, 301] width 34 height 18
click at [410, 322] on icon "Backspace" at bounding box center [415, 321] width 12 height 9
click at [365, 314] on button "3" at bounding box center [360, 321] width 34 height 18
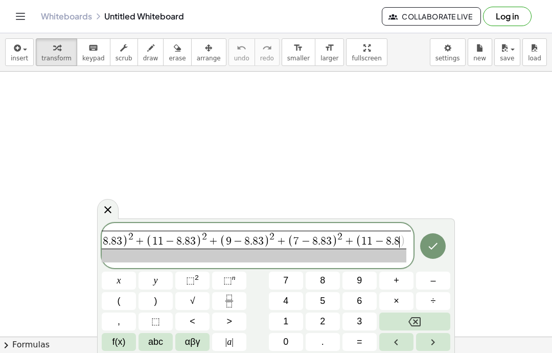
scroll to position [0, 399]
click at [160, 293] on button ")" at bounding box center [156, 301] width 34 height 18
click at [193, 274] on span "⬚ 2" at bounding box center [192, 281] width 13 height 14
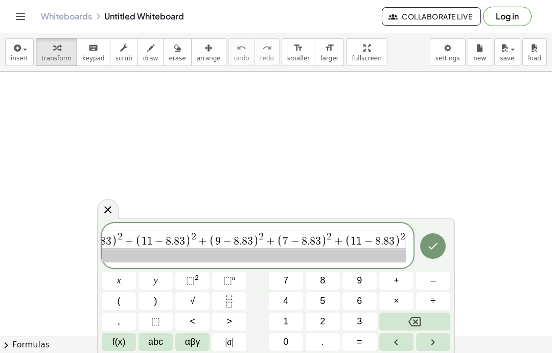
click at [401, 276] on button "+" at bounding box center [396, 280] width 34 height 18
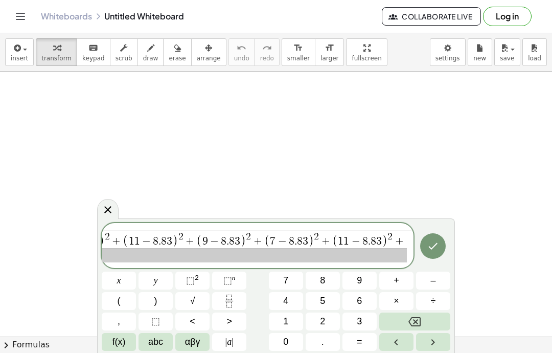
click at [126, 292] on button "(" at bounding box center [119, 301] width 34 height 18
click at [364, 279] on button "9" at bounding box center [360, 280] width 34 height 18
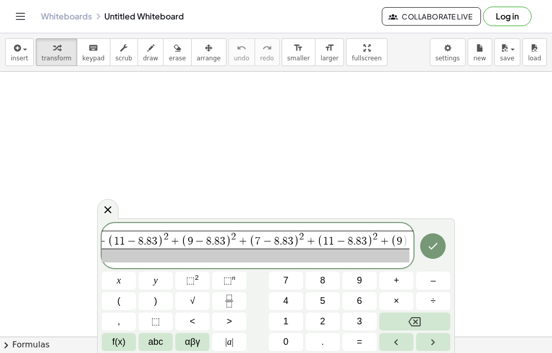
click at [431, 275] on span "–" at bounding box center [433, 281] width 5 height 14
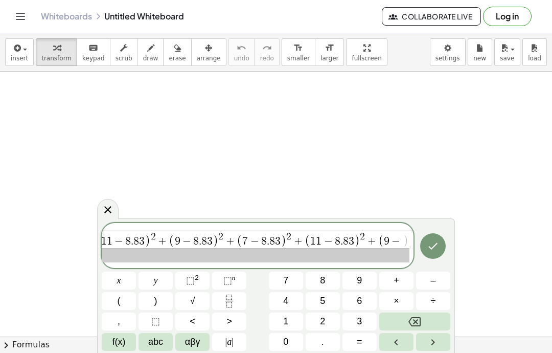
click at [324, 273] on button "8" at bounding box center [323, 280] width 34 height 18
click at [322, 348] on span "." at bounding box center [323, 342] width 3 height 14
click at [324, 275] on span "8" at bounding box center [322, 281] width 5 height 14
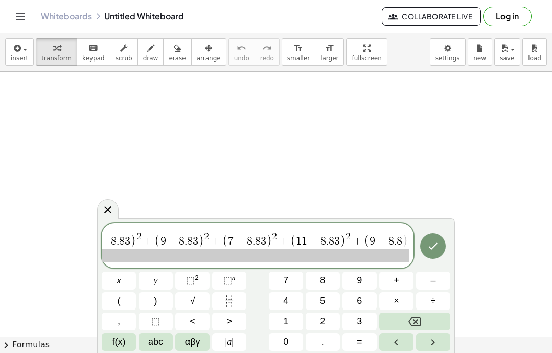
click at [364, 318] on button "3" at bounding box center [360, 321] width 34 height 18
click at [149, 300] on button ")" at bounding box center [156, 301] width 34 height 18
click at [190, 278] on span "⬚" at bounding box center [190, 280] width 9 height 10
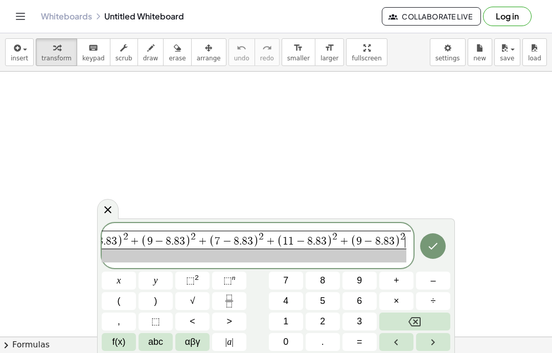
click at [401, 277] on button "+" at bounding box center [396, 280] width 34 height 18
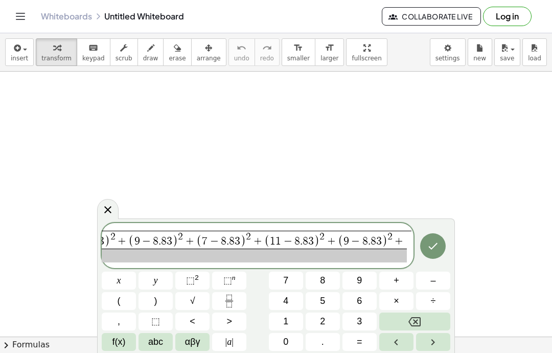
click at [426, 319] on button "Backspace" at bounding box center [414, 321] width 71 height 18
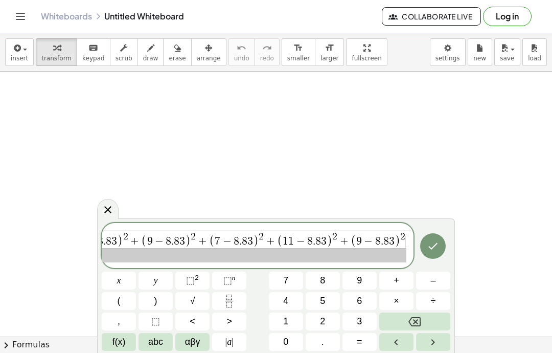
click at [425, 319] on button "Backspace" at bounding box center [414, 321] width 71 height 18
click at [422, 324] on button "Backspace" at bounding box center [414, 321] width 71 height 18
click at [422, 323] on button "Backspace" at bounding box center [414, 321] width 71 height 18
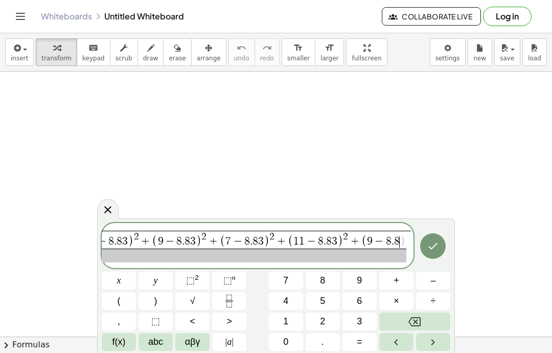
click at [416, 321] on icon "Backspace" at bounding box center [415, 321] width 12 height 9
click at [413, 323] on icon "Backspace" at bounding box center [415, 321] width 12 height 12
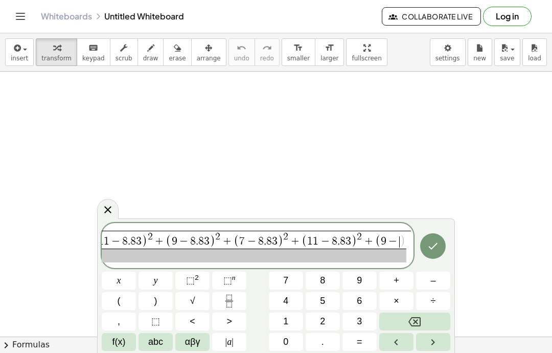
click at [413, 322] on icon "Backspace" at bounding box center [415, 321] width 12 height 12
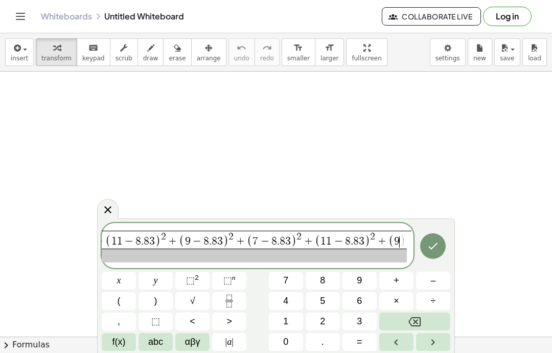
click at [415, 315] on icon "Backspace" at bounding box center [415, 321] width 12 height 12
click at [414, 320] on icon "Backspace" at bounding box center [415, 321] width 12 height 9
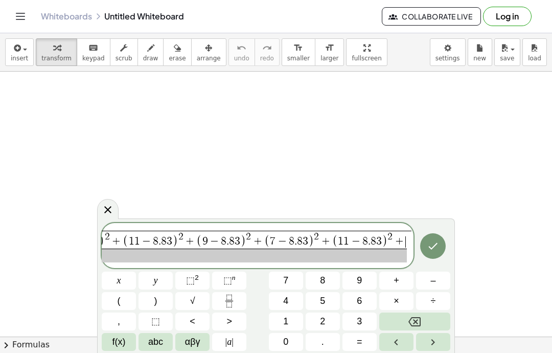
click at [350, 234] on span "( 1 1 − 8 . 8 3 ) 2 + ( 6 − 8 . 8 3 ) 2 + ( 6 − 8 . 8 3 ) 2 + ( 1 0 − 8 . 8 3 )…" at bounding box center [52, 240] width 710 height 17
click at [434, 316] on button "Backspace" at bounding box center [414, 321] width 71 height 18
click at [320, 297] on span "5" at bounding box center [322, 301] width 5 height 14
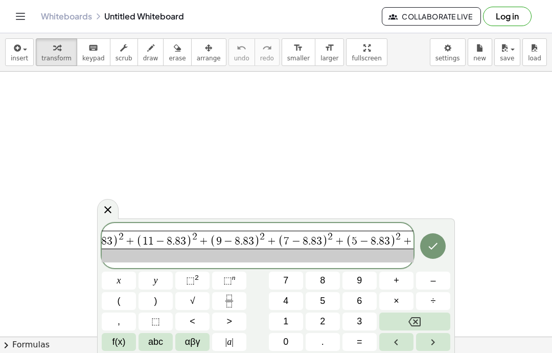
click at [395, 235] on span "( 1 1 − 8 . 8 3 ) 2 + ( 6 − 8 . 8 3 ) 2 + ( 6 − 8 . 8 3 ) 2 + ( 1 0 − 8 . 8 3 )…" at bounding box center [63, 240] width 704 height 17
click at [411, 235] on span "( 1 1 − 8 . 8 3 ) 2 + ( 6 − 8 . 8 3 ) 2 + ( 6 − 8 . 8 3 ) 2 + ( 1 0 − 8 . 8 3 )…" at bounding box center [63, 240] width 704 height 17
click at [120, 296] on span "(" at bounding box center [119, 301] width 3 height 14
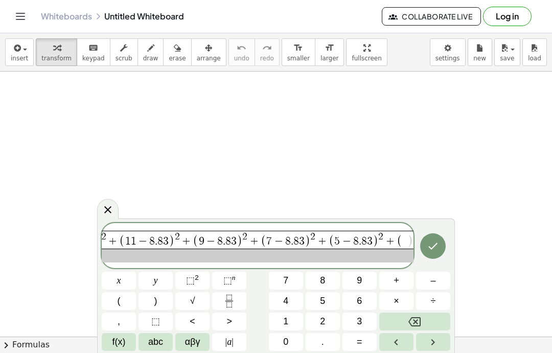
click at [292, 315] on button "1" at bounding box center [286, 321] width 34 height 18
click at [328, 316] on button "2" at bounding box center [323, 321] width 34 height 18
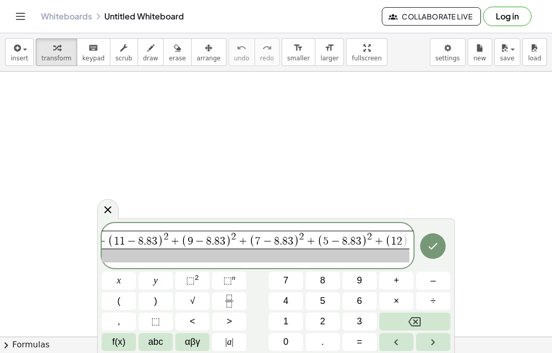
scroll to position [41, 0]
click at [420, 318] on icon "Backspace" at bounding box center [415, 321] width 12 height 12
click at [331, 319] on button "2" at bounding box center [323, 321] width 34 height 18
click at [433, 277] on span "–" at bounding box center [433, 281] width 5 height 14
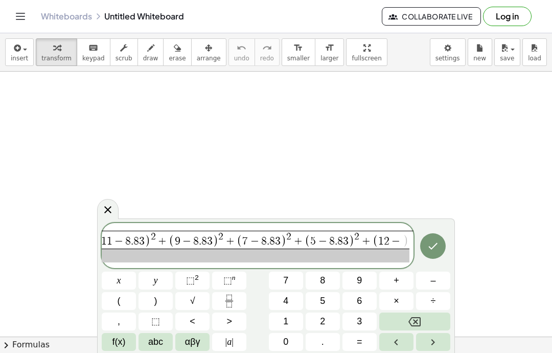
click at [332, 276] on button "8" at bounding box center [323, 280] width 34 height 18
click at [325, 342] on button "." at bounding box center [323, 342] width 34 height 18
click at [329, 278] on button "8" at bounding box center [323, 280] width 34 height 18
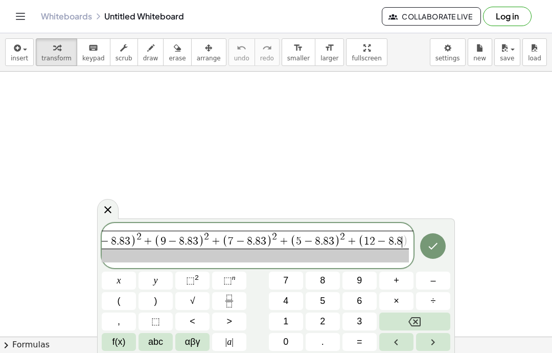
click at [368, 315] on button "3" at bounding box center [360, 321] width 34 height 18
click at [160, 293] on button ")" at bounding box center [156, 301] width 34 height 18
click at [195, 276] on sup "2" at bounding box center [197, 278] width 4 height 8
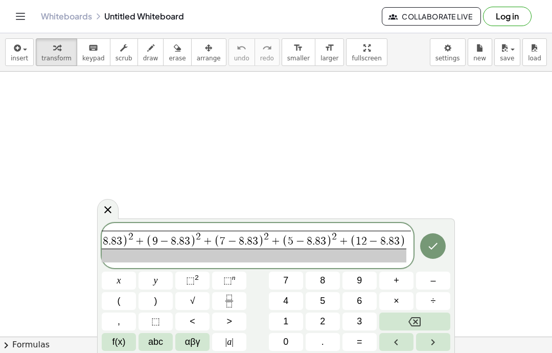
scroll to position [0, 477]
click at [398, 274] on span "+" at bounding box center [397, 281] width 6 height 14
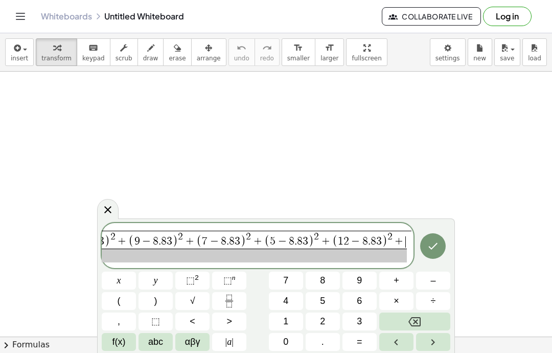
click at [120, 298] on span "(" at bounding box center [119, 301] width 3 height 14
click at [291, 326] on button "1" at bounding box center [286, 321] width 34 height 18
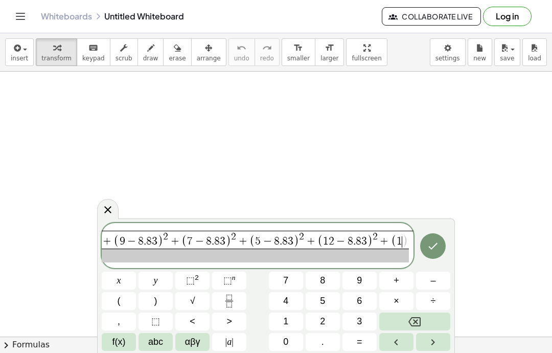
click at [291, 325] on button "1" at bounding box center [286, 321] width 34 height 18
click at [406, 316] on button "Backspace" at bounding box center [414, 321] width 71 height 18
click at [287, 346] on span "0" at bounding box center [285, 342] width 5 height 14
click at [436, 281] on button "–" at bounding box center [433, 280] width 34 height 18
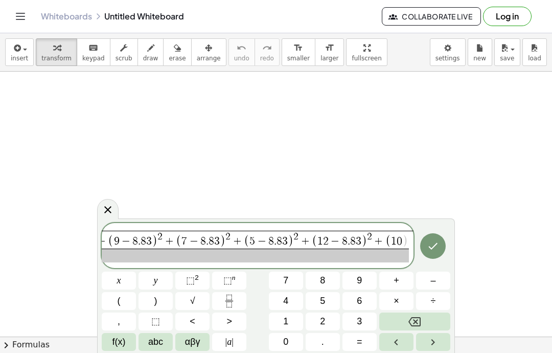
scroll to position [0, 521]
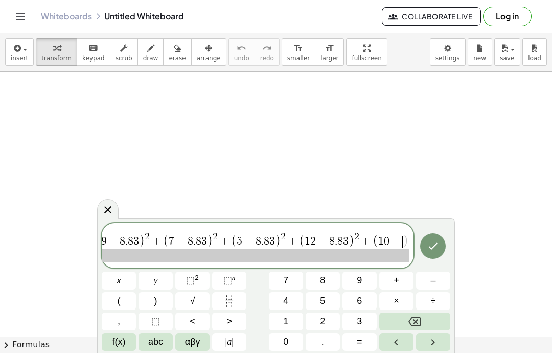
click at [329, 278] on button "8" at bounding box center [323, 280] width 34 height 18
click at [324, 349] on button "." at bounding box center [323, 342] width 34 height 18
click at [323, 267] on div "√ ( 1 1 − 8 . 8 3 ) 2 + ( 6 − 8 . 8 3 ) 2 + ( 6 − 8 . 8 3 ) 2 + ( 1 0 − 8 . 8 3…" at bounding box center [258, 245] width 312 height 45
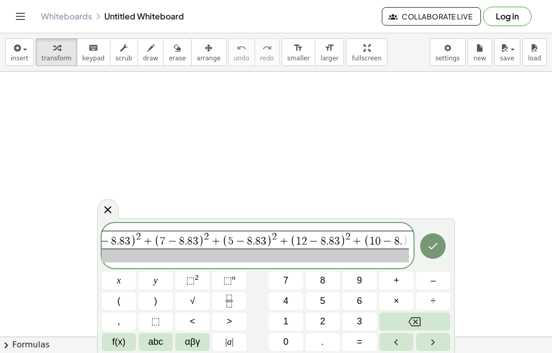
click at [406, 240] on span ")" at bounding box center [405, 241] width 6 height 13
click at [331, 279] on button "8" at bounding box center [323, 280] width 34 height 18
click at [362, 323] on span "3" at bounding box center [359, 321] width 5 height 14
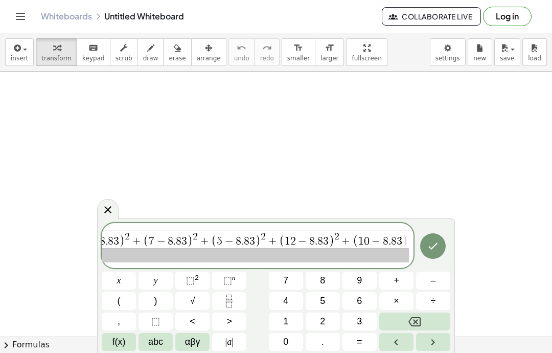
click at [156, 293] on button ")" at bounding box center [156, 301] width 34 height 18
click at [193, 278] on span "⬚" at bounding box center [190, 280] width 9 height 10
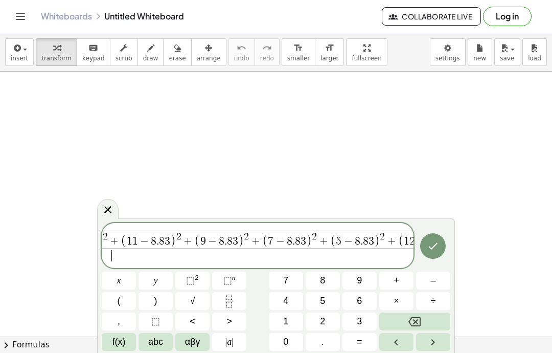
click at [290, 314] on button "1" at bounding box center [286, 321] width 34 height 18
click at [284, 314] on span "1" at bounding box center [285, 321] width 5 height 14
click at [433, 243] on icon "Done" at bounding box center [433, 246] width 12 height 12
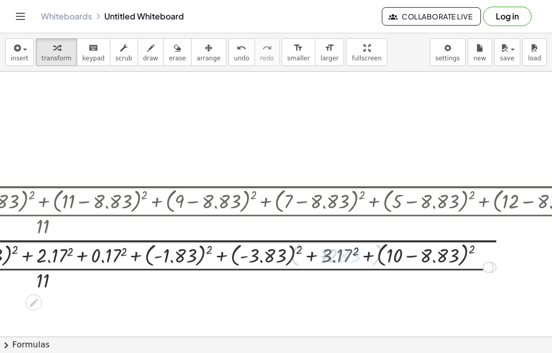
scroll to position [0, 0]
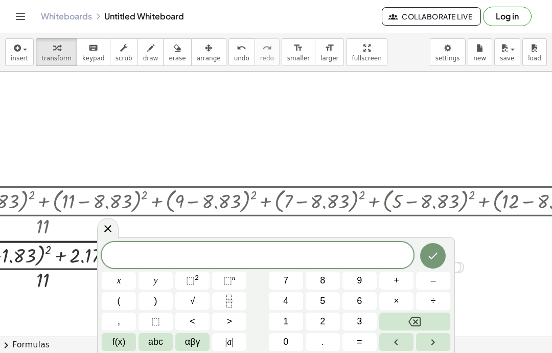
click at [105, 231] on icon at bounding box center [108, 228] width 12 height 12
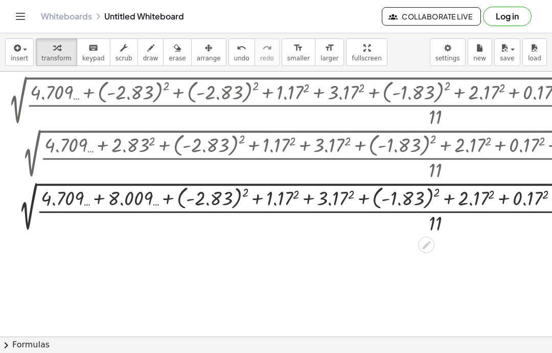
scroll to position [240, 277]
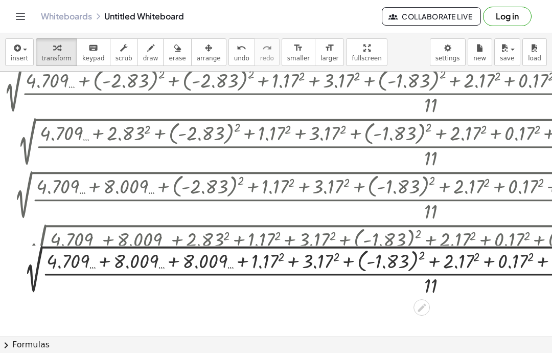
click at [261, 224] on div at bounding box center [428, 250] width 1383 height 53
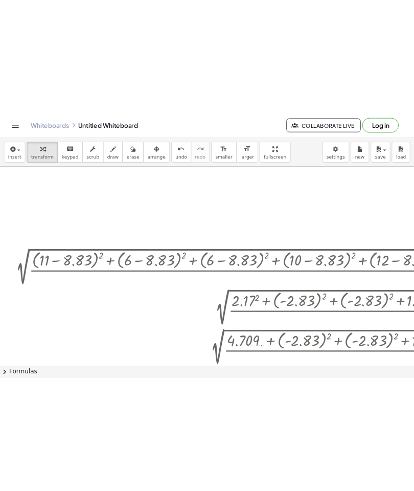
scroll to position [17, 0]
